Goal: Task Accomplishment & Management: Use online tool/utility

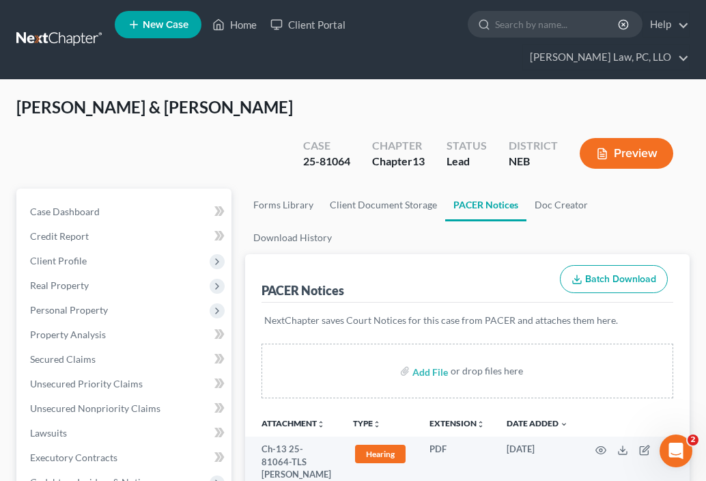
click at [46, 34] on link at bounding box center [59, 39] width 87 height 25
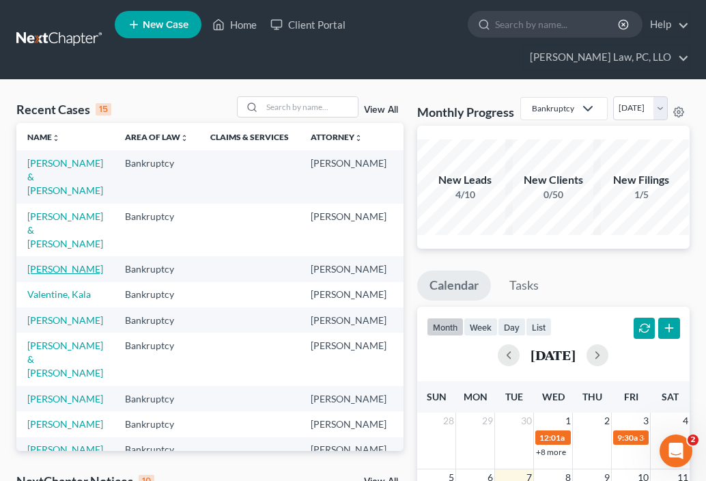
click at [48, 263] on link "[PERSON_NAME]" at bounding box center [65, 269] width 76 height 12
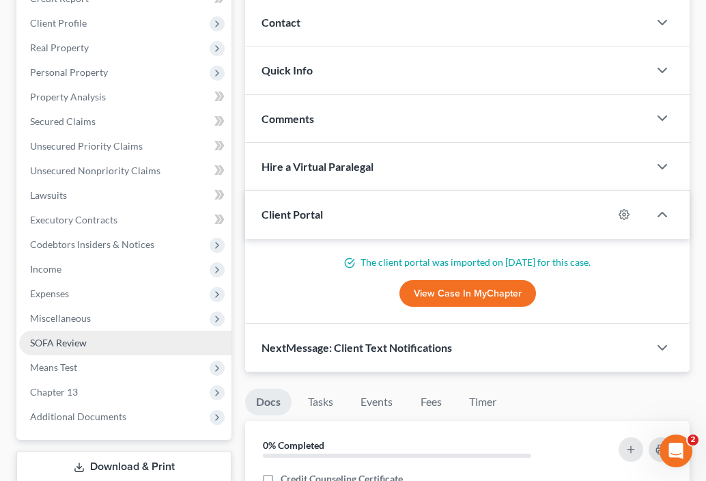
scroll to position [68, 0]
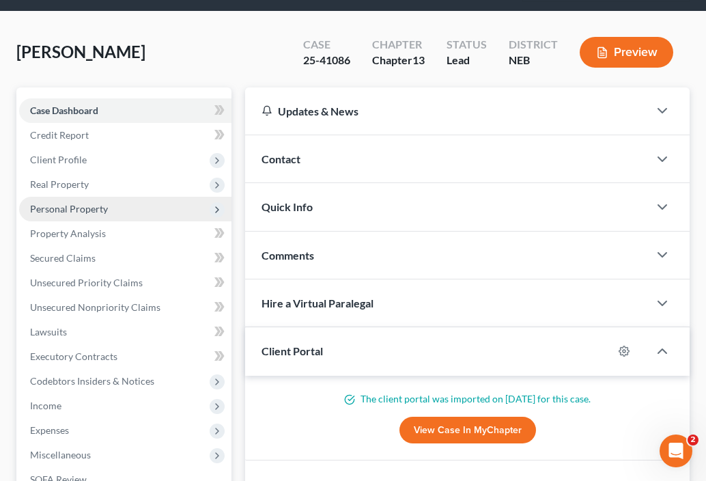
click at [152, 197] on span "Personal Property" at bounding box center [125, 209] width 212 height 25
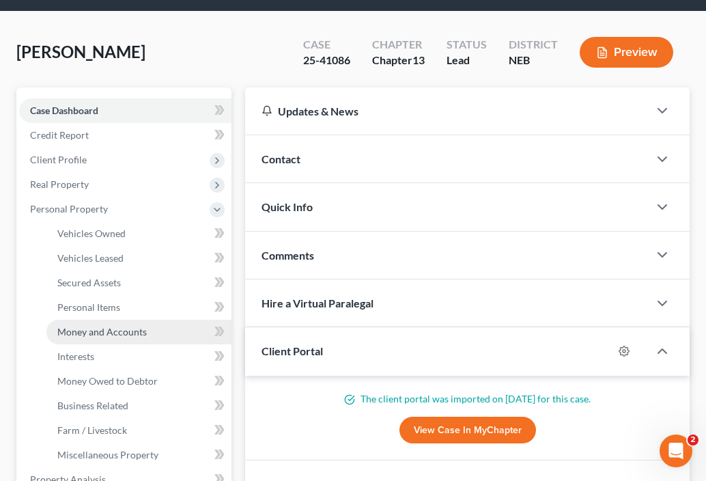
click at [166, 320] on link "Money and Accounts" at bounding box center [138, 332] width 185 height 25
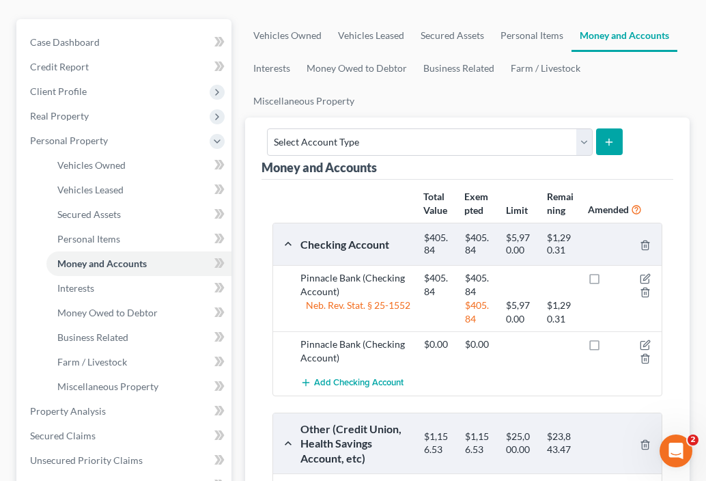
scroll to position [68, 0]
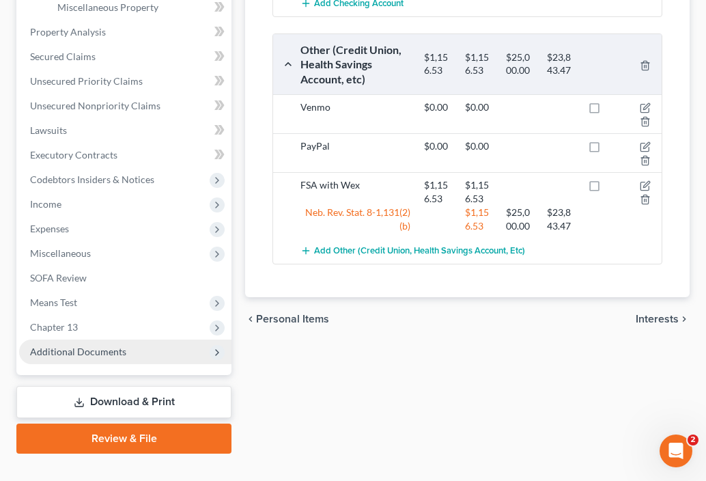
click at [208, 339] on span "Additional Documents" at bounding box center [125, 351] width 212 height 25
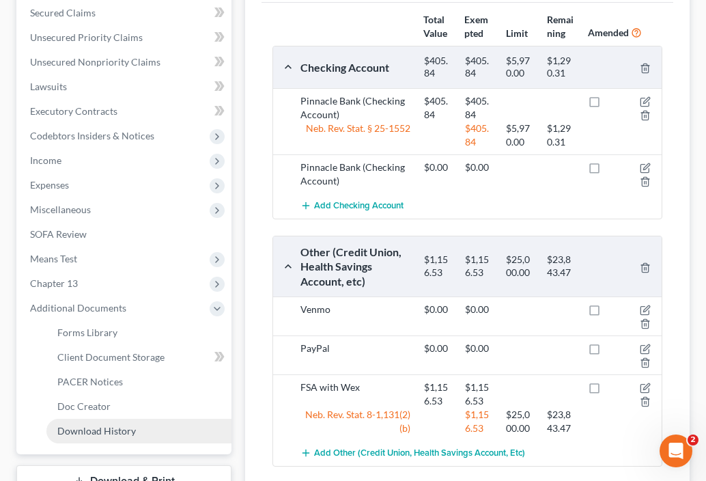
scroll to position [338, 0]
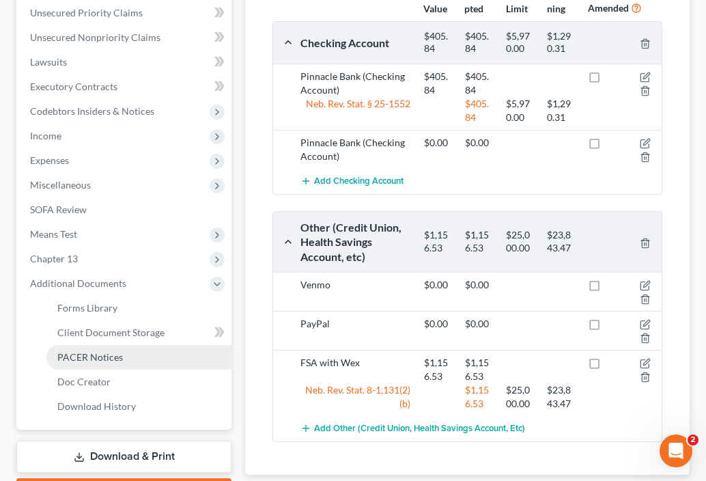
click at [133, 345] on link "PACER Notices" at bounding box center [138, 357] width 185 height 25
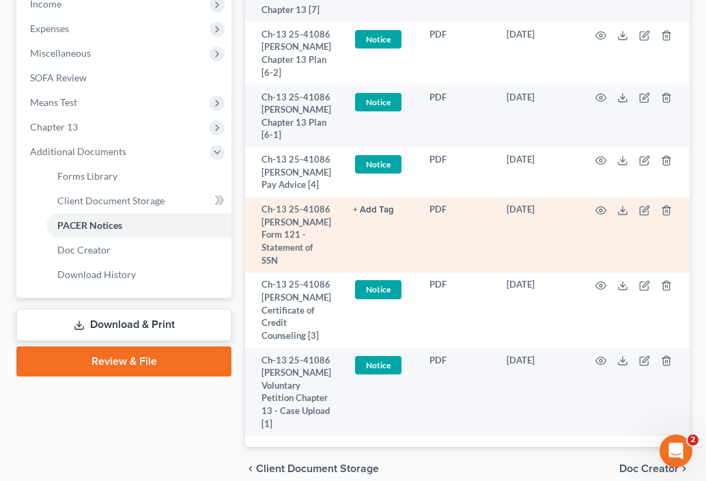
scroll to position [478, 0]
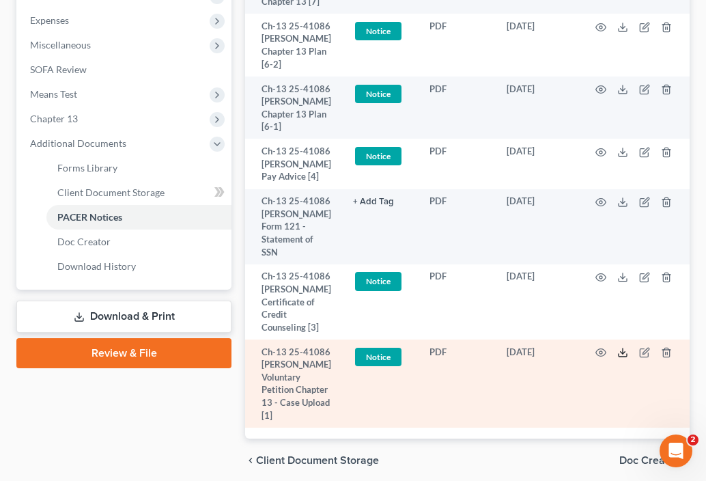
click at [621, 354] on polyline at bounding box center [623, 353] width 5 height 2
